Goal: Information Seeking & Learning: Learn about a topic

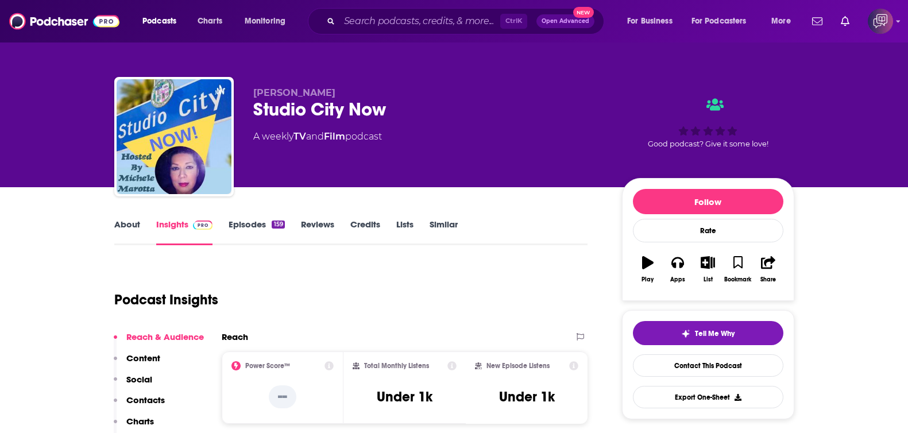
scroll to position [71, 0]
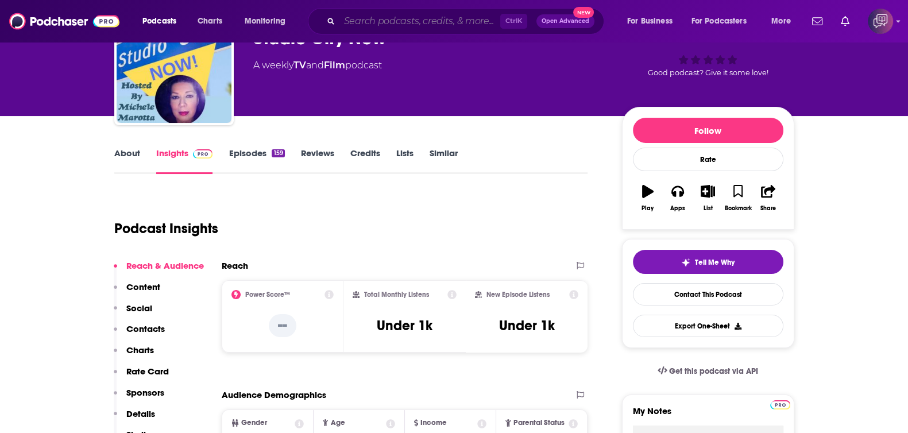
click at [410, 19] on input "Search podcasts, credits, & more..." at bounding box center [420, 21] width 161 height 18
paste input "The [PERSON_NAME] Show"
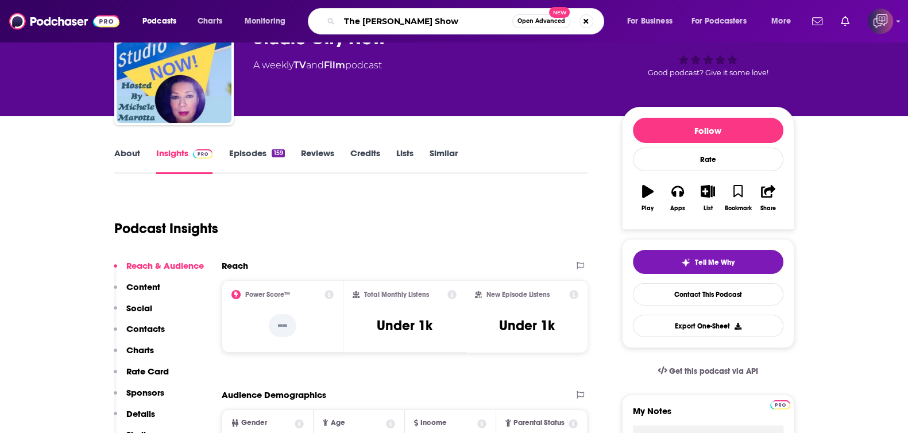
type input "The [PERSON_NAME] Show"
click at [532, 25] on button "Open Advanced New" at bounding box center [542, 21] width 58 height 14
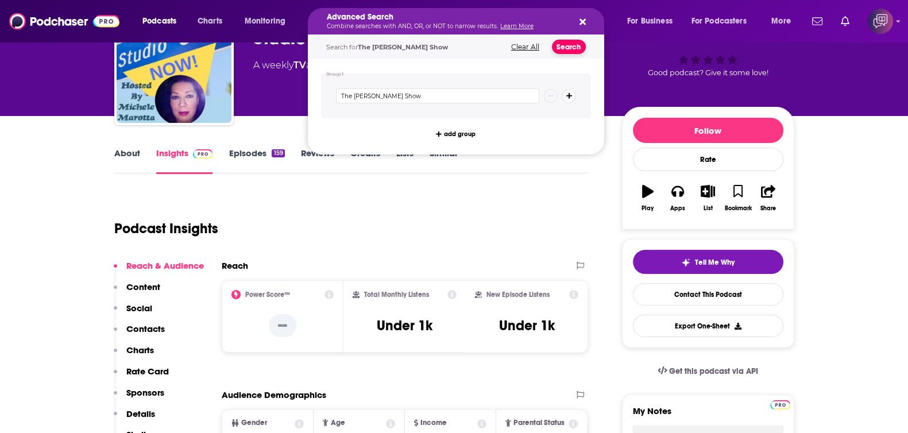
click at [574, 45] on button "Search" at bounding box center [569, 47] width 34 height 14
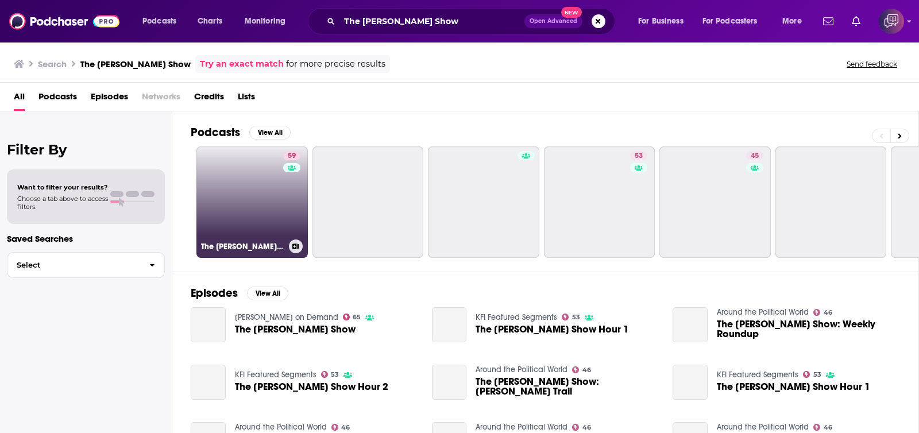
click at [272, 219] on link "59 The [PERSON_NAME] Show" at bounding box center [252, 202] width 111 height 111
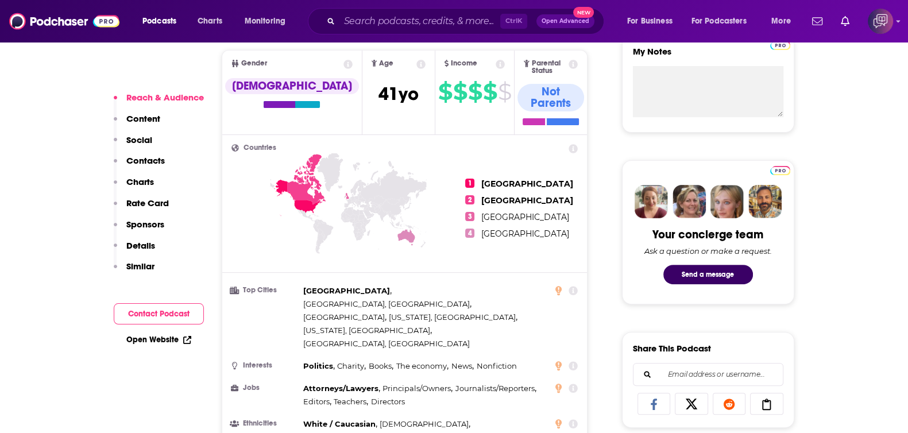
scroll to position [862, 0]
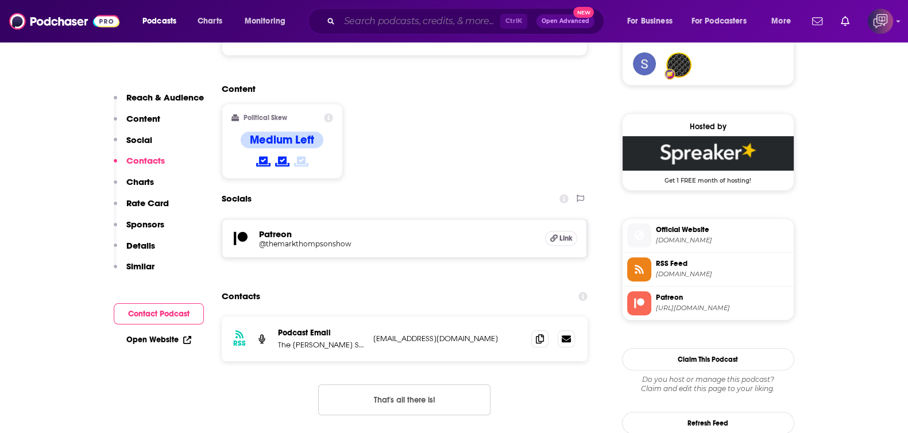
click at [354, 16] on input "Search podcasts, credits, & more..." at bounding box center [420, 21] width 161 height 18
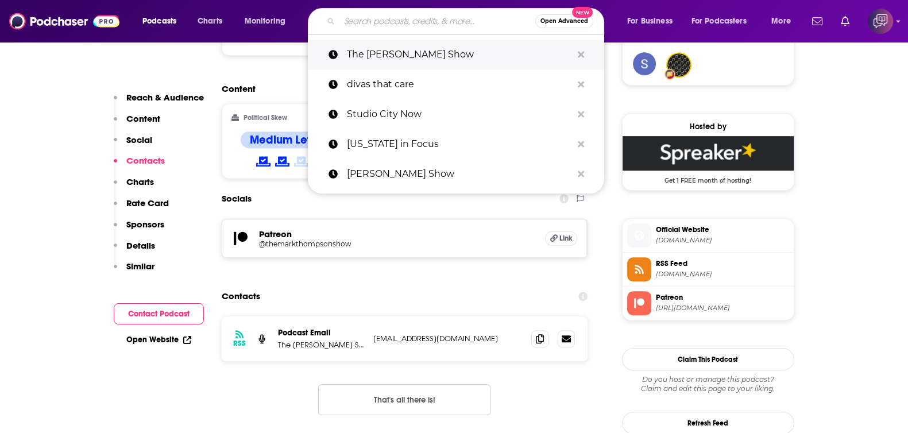
paste input "The [US_STATE] Appellate Law Podcast"
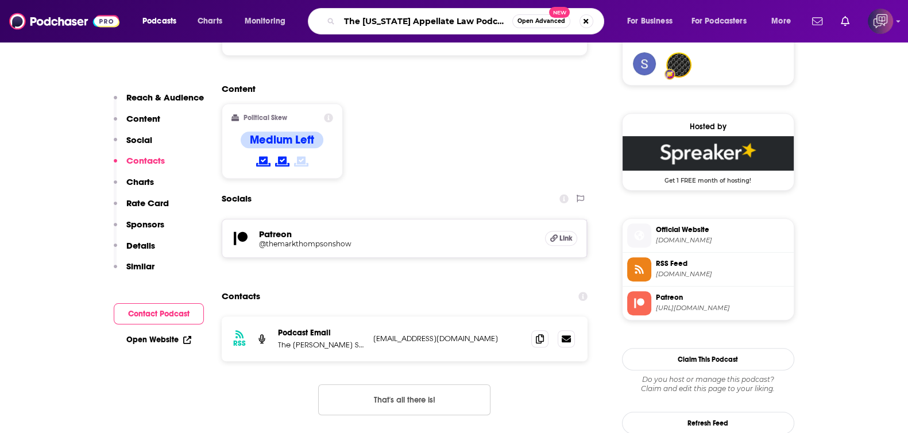
type input "The [US_STATE] Appellate Law Podcast"
click at [549, 19] on span "Open Advanced" at bounding box center [542, 21] width 48 height 6
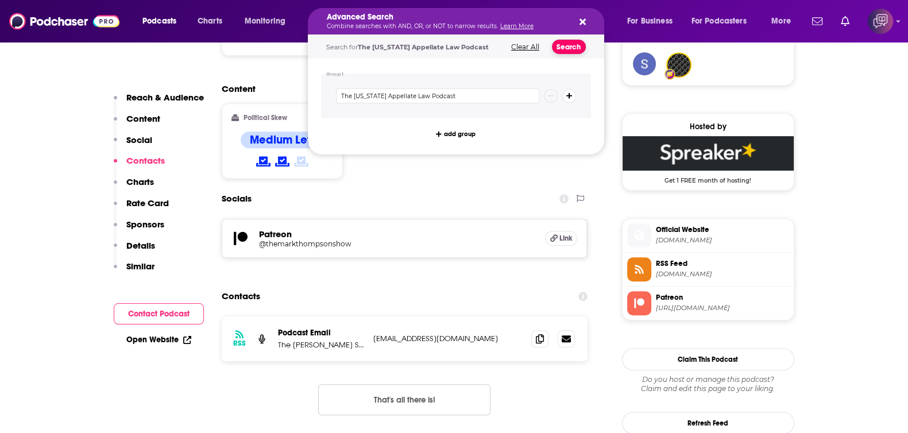
click at [567, 44] on button "Search" at bounding box center [569, 47] width 34 height 14
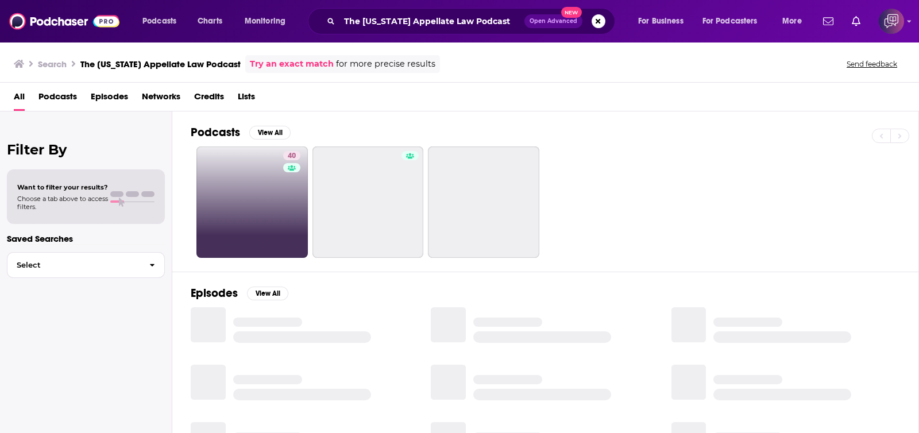
click at [256, 206] on link "40" at bounding box center [252, 202] width 111 height 111
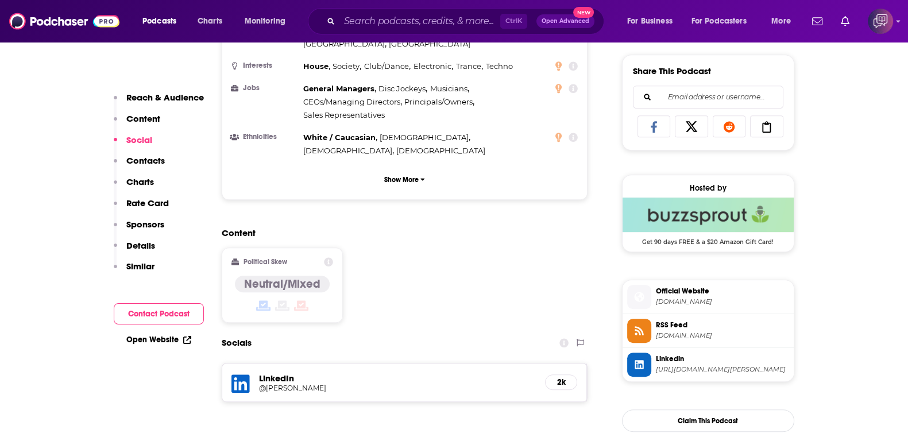
scroll to position [790, 0]
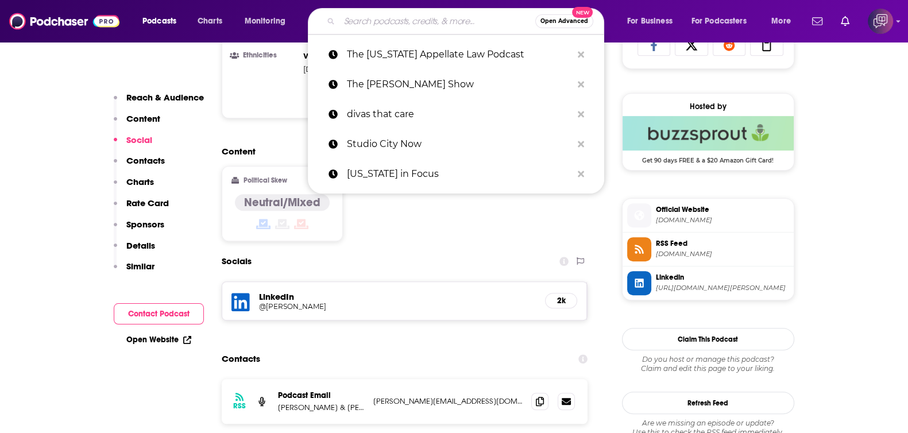
click at [442, 17] on input "Search podcasts, credits, & more..." at bounding box center [438, 21] width 196 height 18
paste input "Add to Cart with Kulap Vilaysack & SuChin Pak"
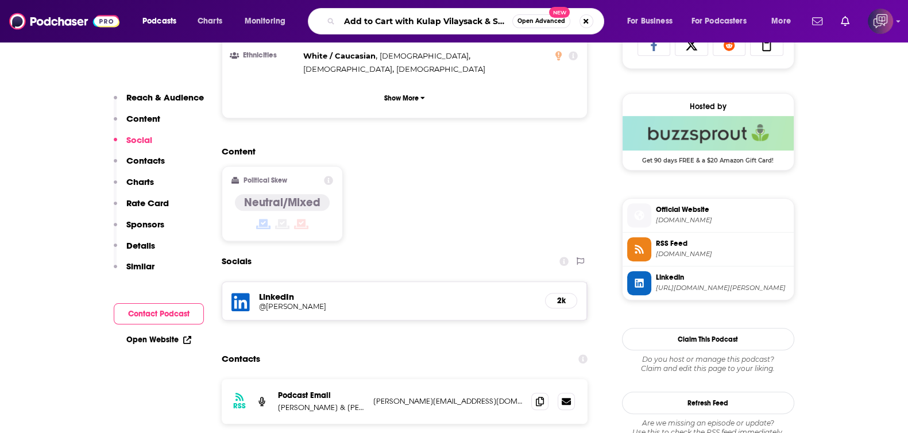
scroll to position [0, 34]
type input "Add to Cart with Kulap Vilaysack & SuChin Pak"
click at [547, 21] on span "Open Advanced" at bounding box center [542, 21] width 48 height 6
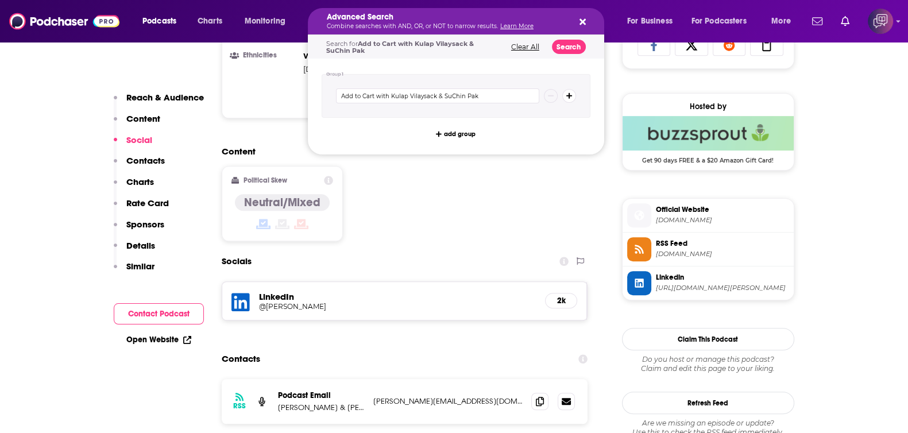
click at [549, 39] on div "Search for Add to Cart with [PERSON_NAME] & [PERSON_NAME] Clear All Search" at bounding box center [456, 47] width 297 height 24
click at [563, 44] on button "Search" at bounding box center [569, 47] width 34 height 14
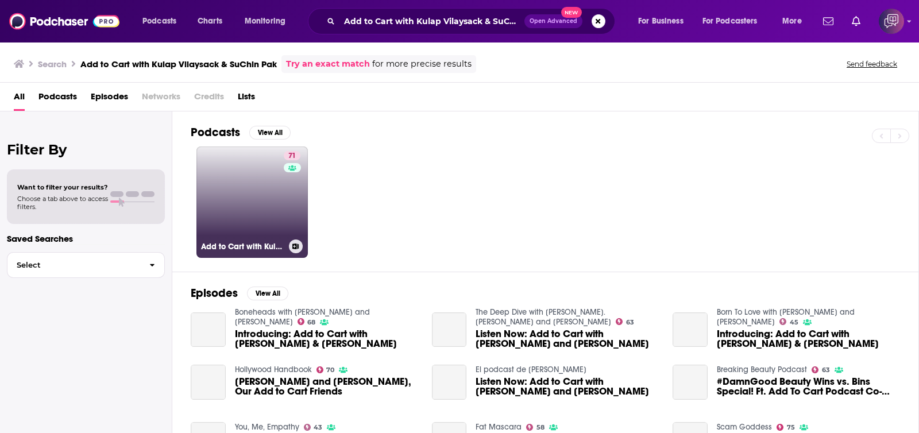
click at [241, 218] on link "71 Add to Cart with [PERSON_NAME] & [PERSON_NAME]" at bounding box center [252, 202] width 111 height 111
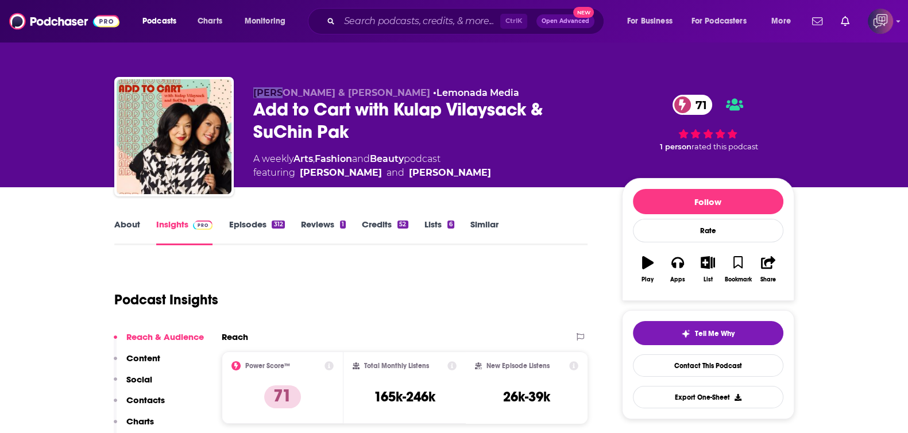
drag, startPoint x: 248, startPoint y: 88, endPoint x: 282, endPoint y: 93, distance: 34.2
click at [282, 93] on div "[PERSON_NAME] & [PERSON_NAME] • Lemonada Media Add to Cart with [PERSON_NAME] &…" at bounding box center [454, 139] width 680 height 124
copy span "Kulap"
drag, startPoint x: 350, startPoint y: 93, endPoint x: 372, endPoint y: 97, distance: 22.8
click at [372, 98] on span "[PERSON_NAME] & [PERSON_NAME]" at bounding box center [341, 92] width 177 height 11
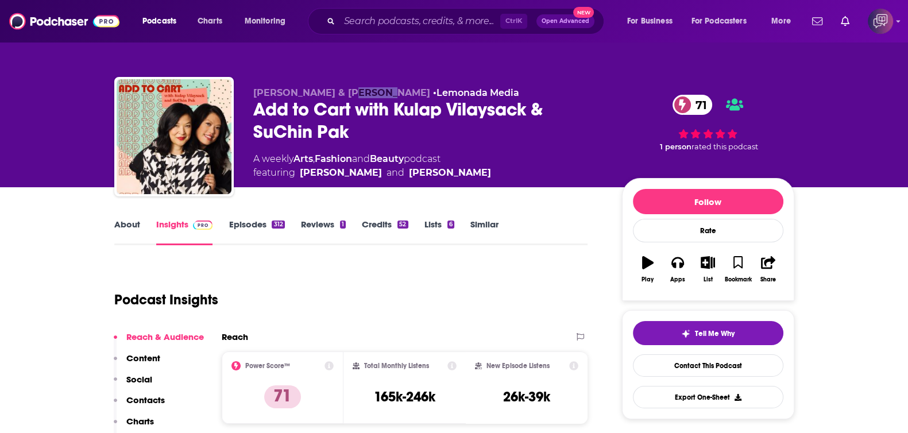
copy span "SuChin"
click at [370, 19] on input "Search podcasts, credits, & more..." at bounding box center [420, 21] width 161 height 18
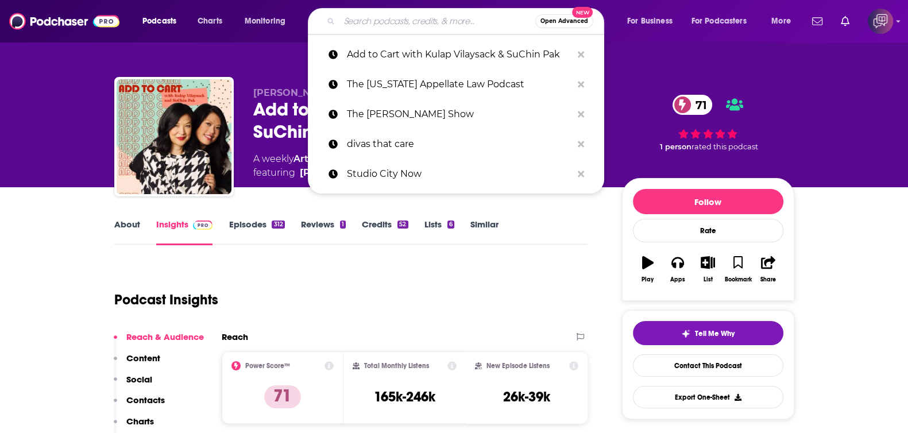
paste input "Save it for the Blind Podcast"
type input "Save it for the Blind Podcast"
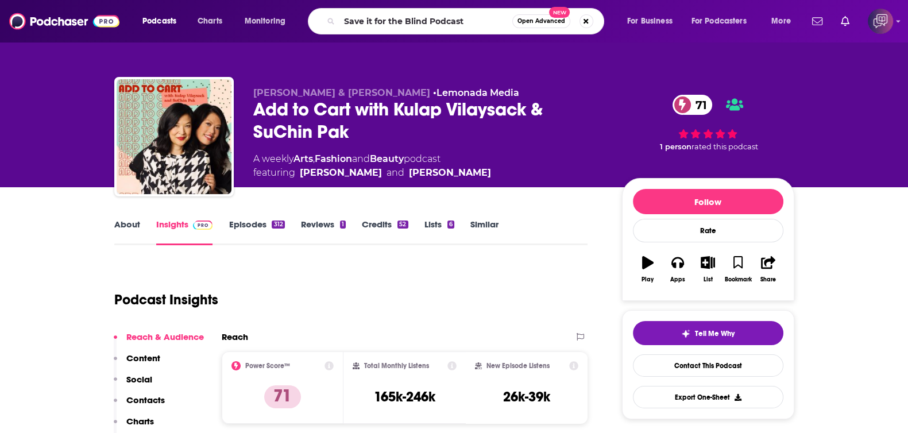
click at [534, 25] on button "Open Advanced New" at bounding box center [542, 21] width 58 height 14
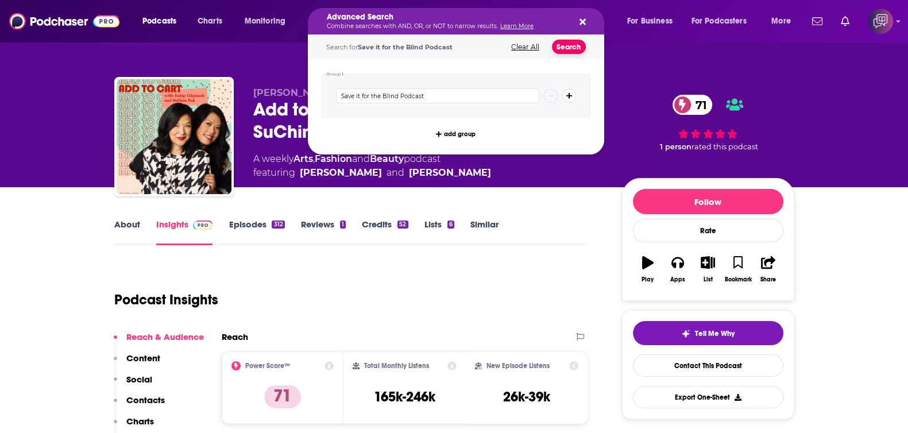
click at [571, 47] on button "Search" at bounding box center [569, 47] width 34 height 14
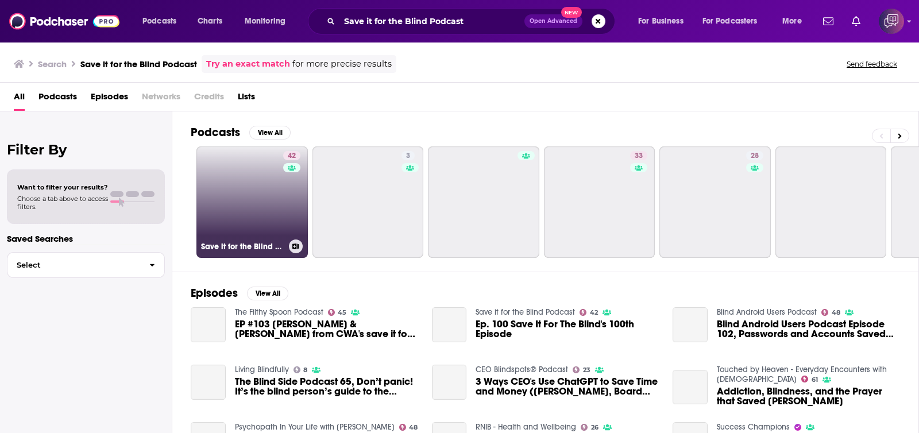
click at [267, 222] on link "42 Save it for the Blind Podcast" at bounding box center [252, 202] width 111 height 111
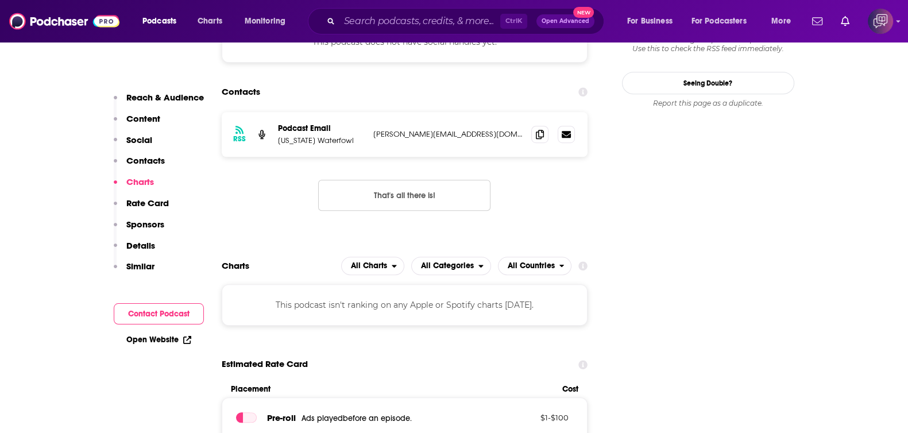
scroll to position [1005, 0]
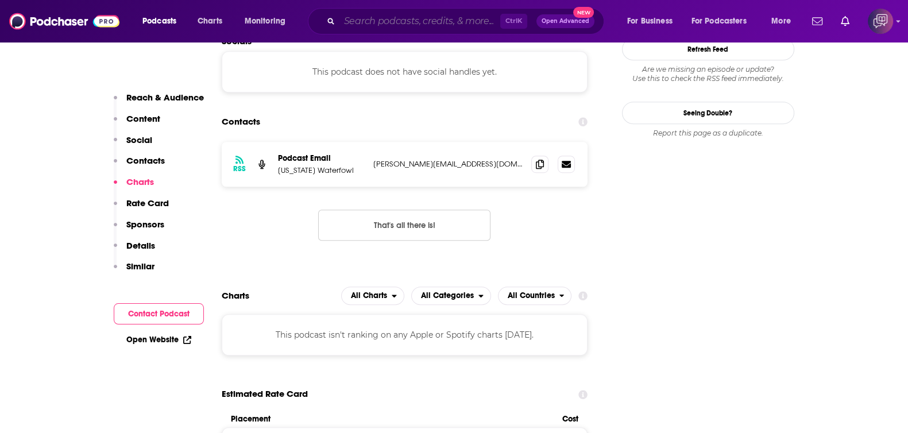
click at [365, 25] on input "Search podcasts, credits, & more..." at bounding box center [420, 21] width 161 height 18
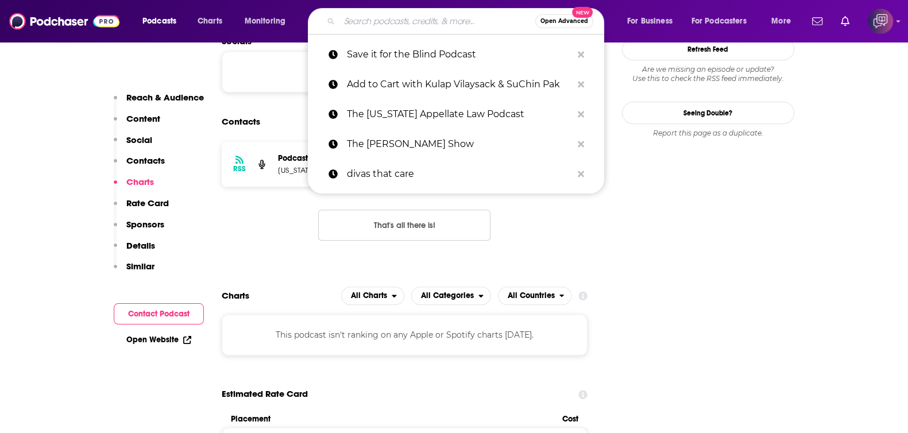
paste input "[PERSON_NAME]’s Daily Podcast"
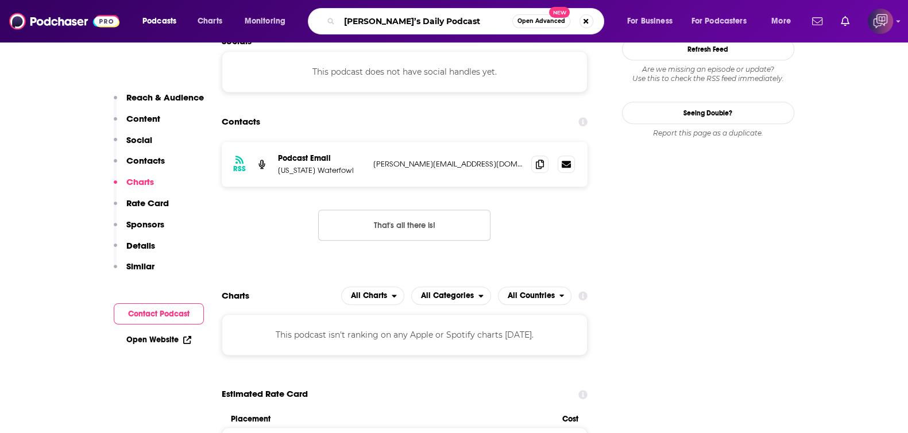
type input "[PERSON_NAME]’s Daily Podcast"
click at [521, 24] on span "Open Advanced" at bounding box center [542, 21] width 48 height 6
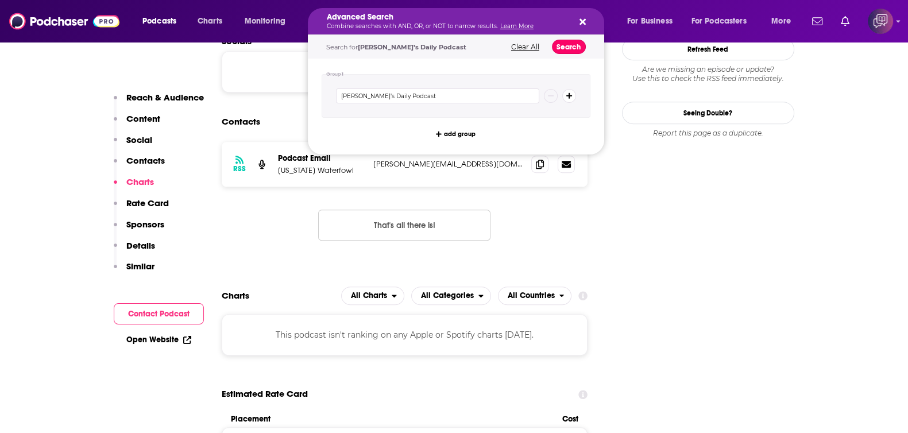
click at [568, 44] on button "Search" at bounding box center [569, 47] width 34 height 14
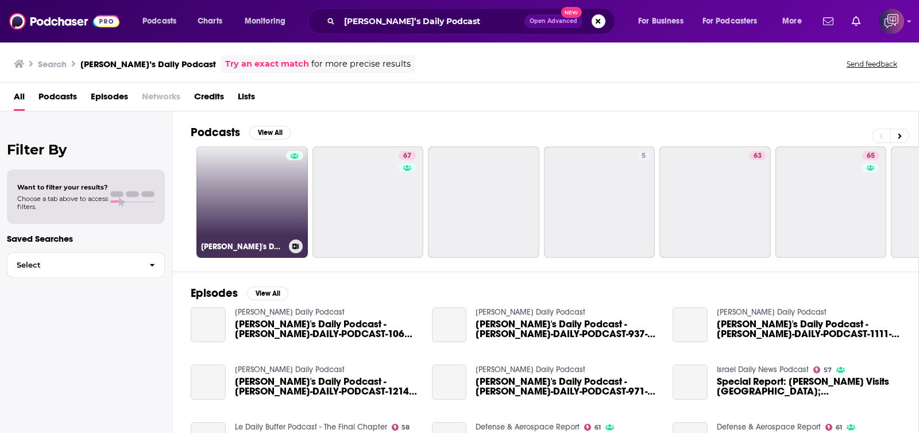
click at [247, 208] on link "[PERSON_NAME]'s Daily Podcast on Soundcloud" at bounding box center [252, 202] width 111 height 111
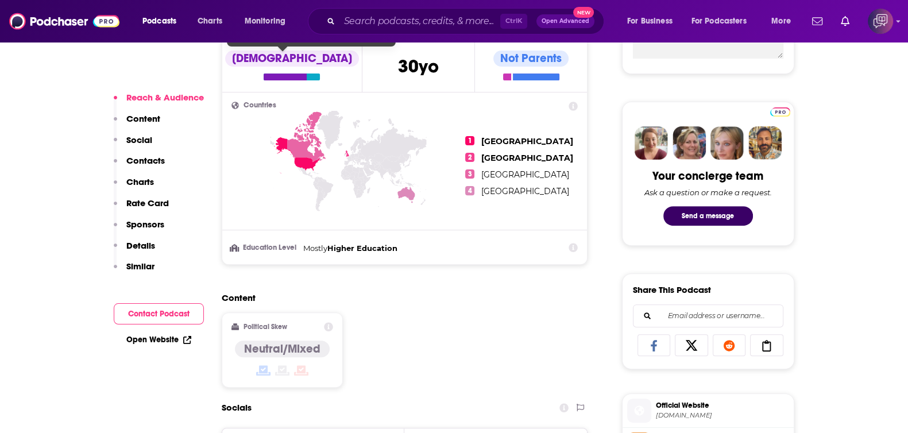
scroll to position [862, 0]
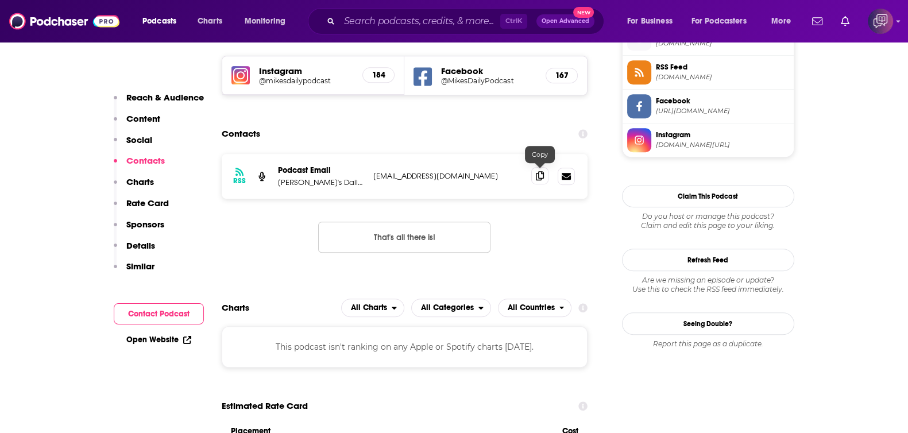
click at [543, 178] on icon at bounding box center [540, 175] width 8 height 9
